Goal: Find specific page/section: Find specific page/section

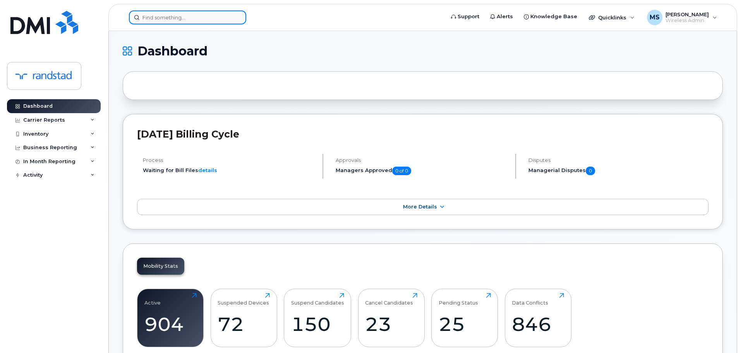
click at [230, 18] on input at bounding box center [187, 17] width 117 height 14
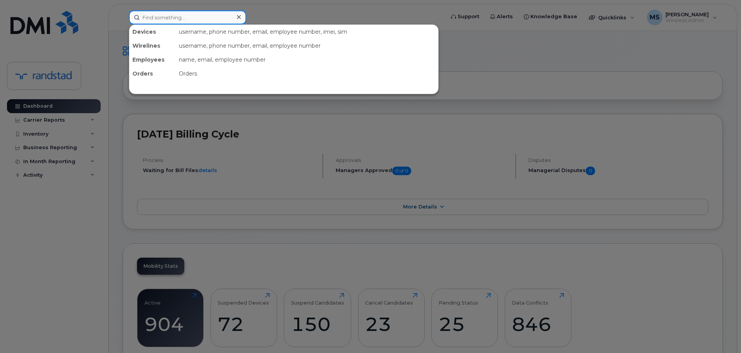
paste input "9053792517"
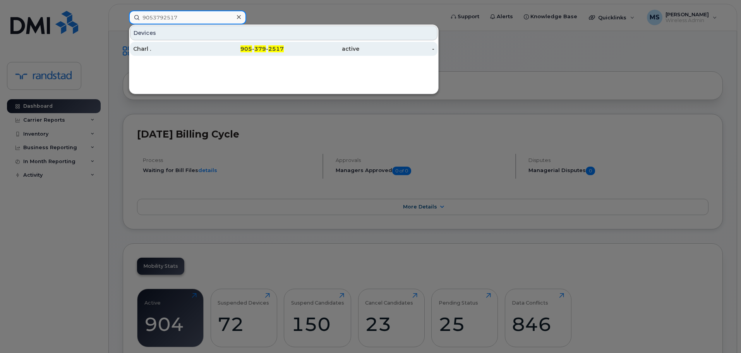
type input "9053792517"
click at [177, 45] on div "Charl ." at bounding box center [171, 49] width 76 height 14
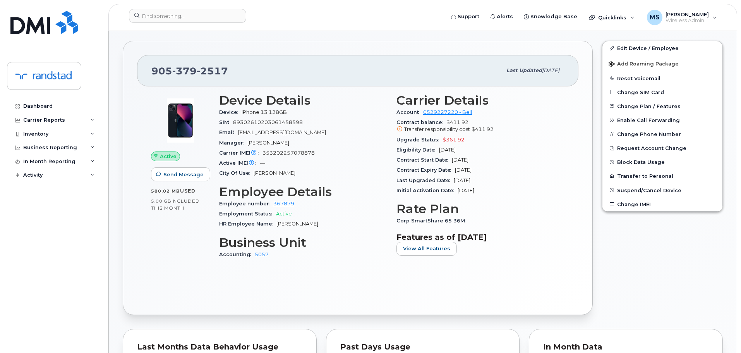
scroll to position [155, 0]
